Goal: Transaction & Acquisition: Obtain resource

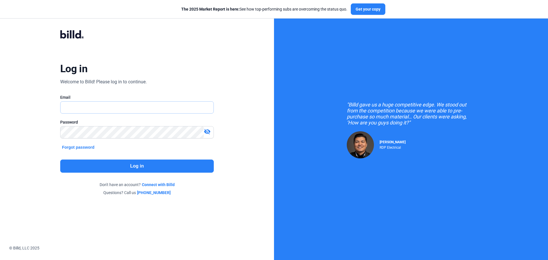
type input "[EMAIL_ADDRESS][DOMAIN_NAME]"
click at [135, 167] on button "Log in" at bounding box center [137, 166] width 154 height 13
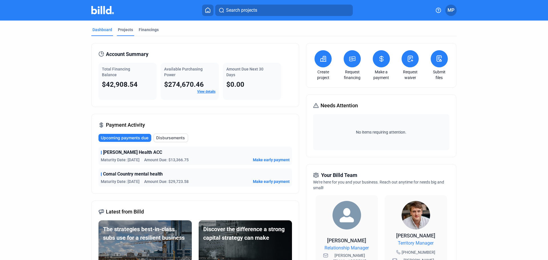
click at [128, 31] on div "Projects" at bounding box center [125, 30] width 15 height 6
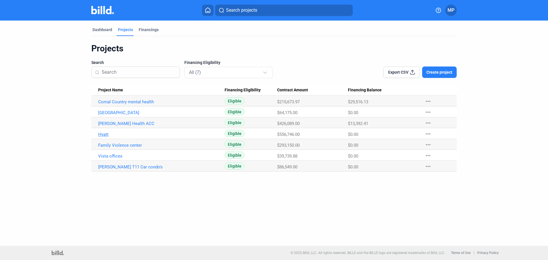
click at [102, 133] on link "Hyatt" at bounding box center [161, 134] width 126 height 5
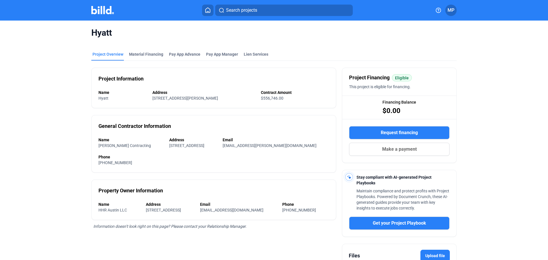
click at [369, 134] on button "Request financing" at bounding box center [399, 132] width 101 height 13
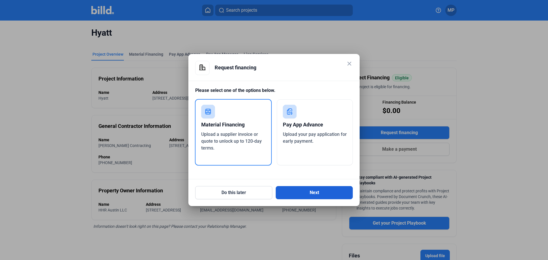
click at [305, 192] on button "Next" at bounding box center [314, 192] width 77 height 13
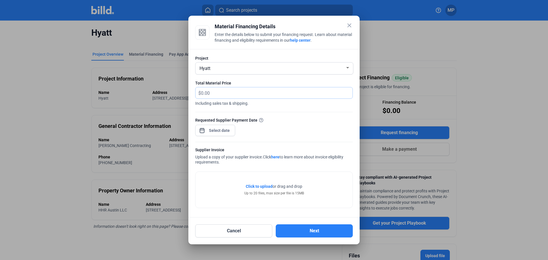
click at [246, 90] on input "text" at bounding box center [273, 92] width 145 height 11
type input "83,095.17"
click at [216, 130] on div "close Material Financing Details Enter the details below to submit your financi…" at bounding box center [274, 130] width 548 height 260
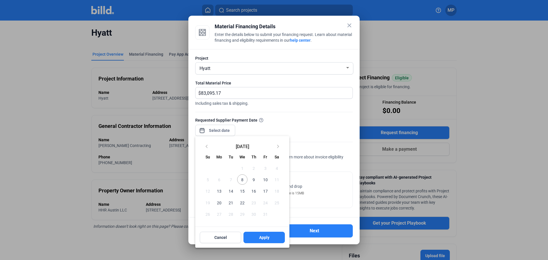
click at [266, 180] on span "10" at bounding box center [265, 179] width 10 height 10
click at [296, 126] on div at bounding box center [274, 130] width 548 height 260
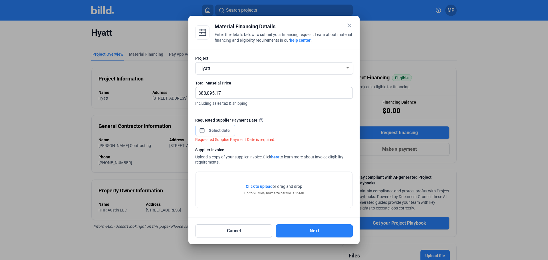
click at [219, 132] on input at bounding box center [219, 130] width 25 height 7
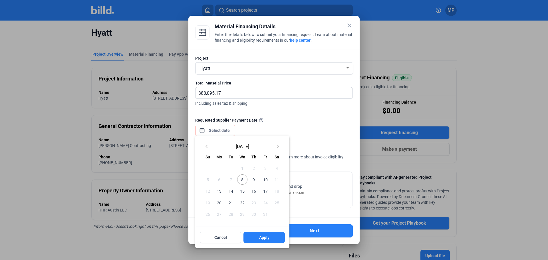
click at [268, 180] on span "10" at bounding box center [265, 179] width 10 height 10
click at [274, 235] on button "Apply" at bounding box center [264, 237] width 41 height 11
type input "[DATE]"
click at [266, 239] on span "Apply" at bounding box center [264, 238] width 10 height 6
click at [308, 184] on div at bounding box center [274, 130] width 548 height 260
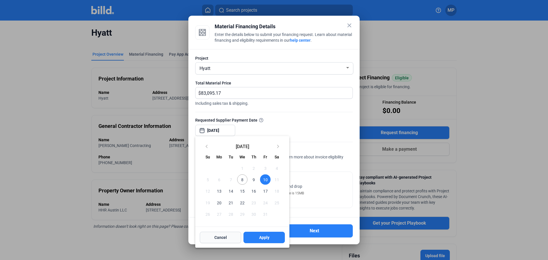
click at [222, 242] on button "Cancel" at bounding box center [220, 237] width 41 height 11
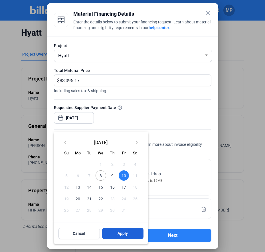
click at [129, 233] on button "Apply" at bounding box center [122, 233] width 41 height 11
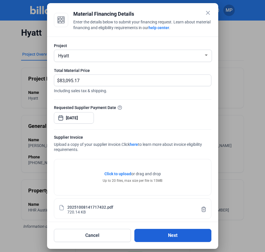
click at [184, 236] on button "Next" at bounding box center [172, 235] width 77 height 13
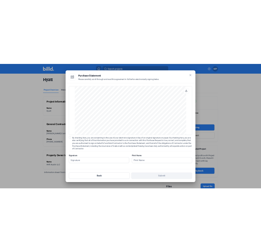
scroll to position [474, 0]
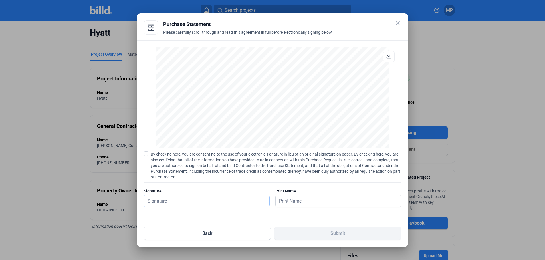
click at [244, 201] on input "text" at bounding box center [203, 201] width 119 height 12
type input "[PERSON_NAME]"
click at [331, 204] on input "[PERSON_NAME]" at bounding box center [335, 201] width 119 height 12
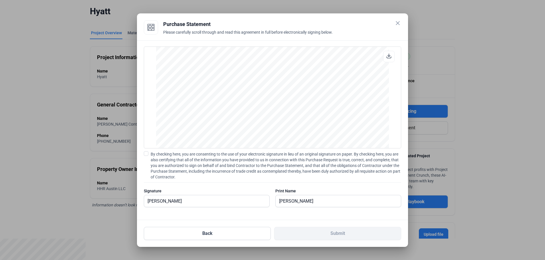
scroll to position [38, 0]
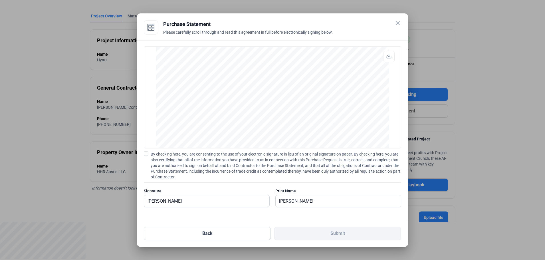
click at [147, 155] on span at bounding box center [146, 153] width 5 height 5
click at [0, 0] on input "By checking here, you are consenting to the use of your electronic signature in…" at bounding box center [0, 0] width 0 height 0
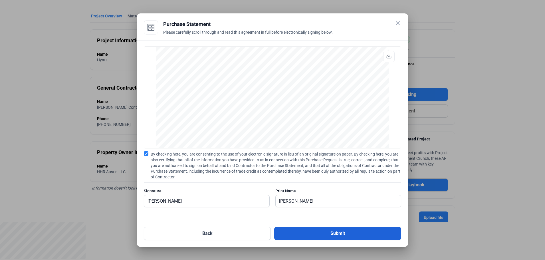
click at [335, 234] on button "Submit" at bounding box center [337, 233] width 127 height 13
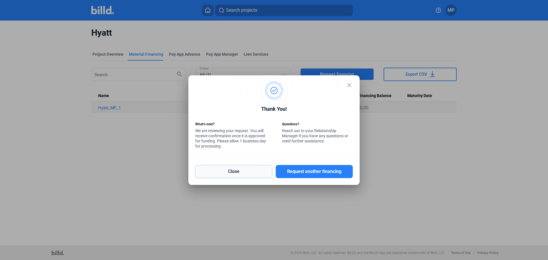
click at [262, 169] on button "Close" at bounding box center [233, 171] width 77 height 13
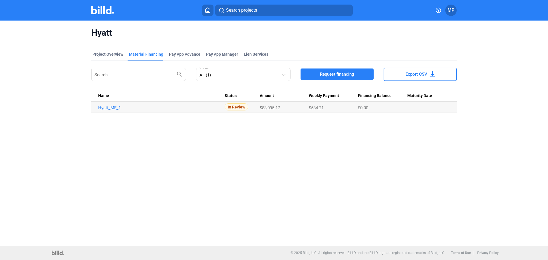
click at [325, 76] on span "Request financing" at bounding box center [337, 74] width 34 height 6
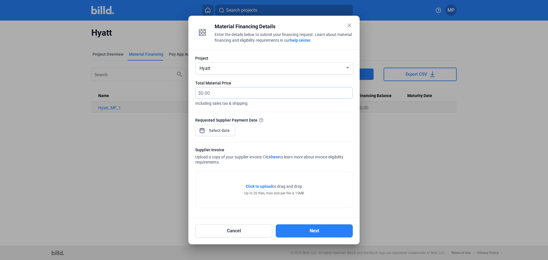
click at [218, 93] on input "text" at bounding box center [277, 92] width 152 height 11
type input "31,321.50"
click at [210, 137] on div at bounding box center [274, 139] width 158 height 6
click at [212, 130] on div "close Material Financing Details Enter the details below to submit your financi…" at bounding box center [274, 130] width 548 height 260
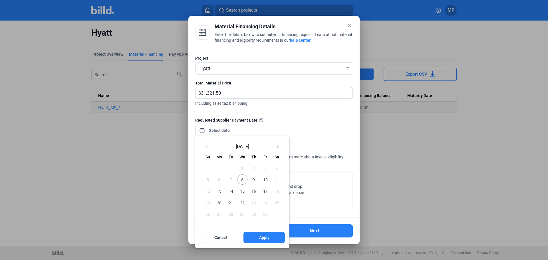
click at [263, 180] on span "10" at bounding box center [265, 179] width 10 height 10
click at [266, 239] on span "Apply" at bounding box center [264, 238] width 10 height 6
type input "[DATE]"
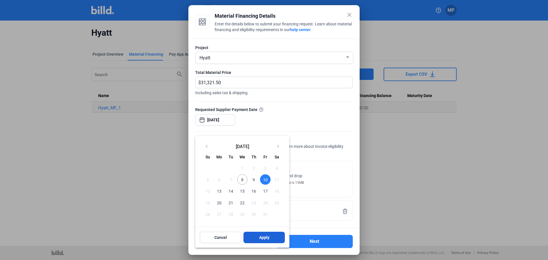
click at [276, 238] on button "Apply" at bounding box center [264, 237] width 41 height 11
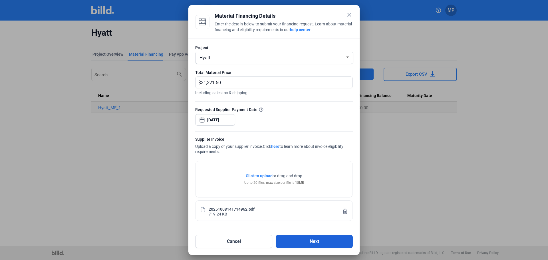
click at [304, 239] on button "Next" at bounding box center [314, 241] width 77 height 13
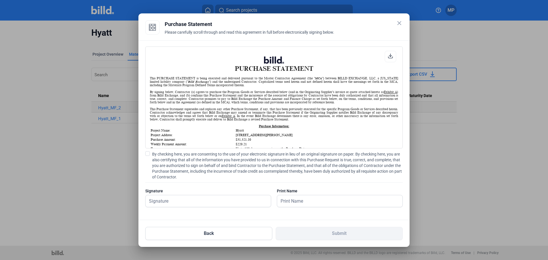
scroll to position [0, 0]
click at [168, 199] on input "text" at bounding box center [205, 201] width 119 height 12
type input "[PERSON_NAME]"
click at [150, 151] on label "By checking here, you are consenting to the use of your electronic signature in…" at bounding box center [274, 165] width 258 height 29
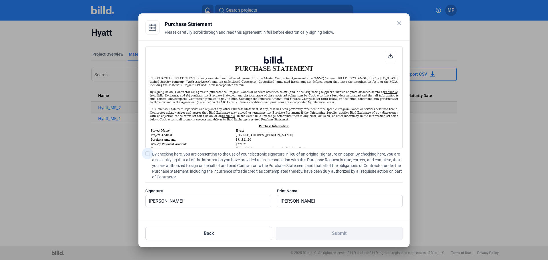
click at [0, 0] on input "By checking here, you are consenting to the use of your electronic signature in…" at bounding box center [0, 0] width 0 height 0
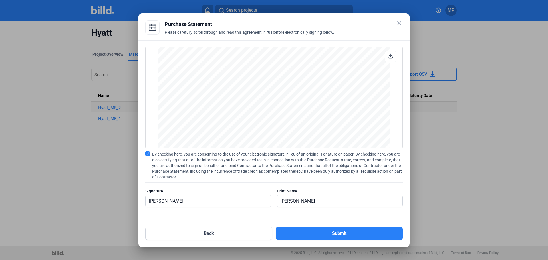
scroll to position [474, 0]
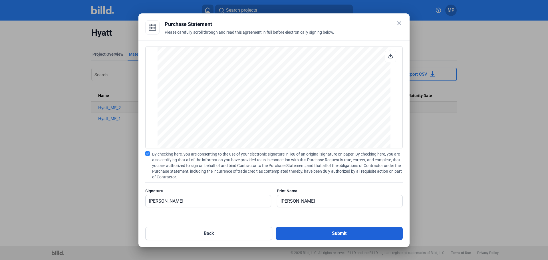
click at [318, 233] on button "Submit" at bounding box center [339, 233] width 127 height 13
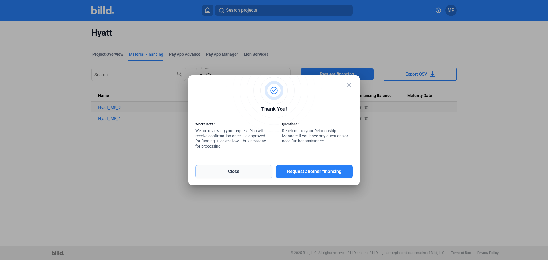
click at [239, 170] on button "Close" at bounding box center [233, 171] width 77 height 13
